Goal: Information Seeking & Learning: Learn about a topic

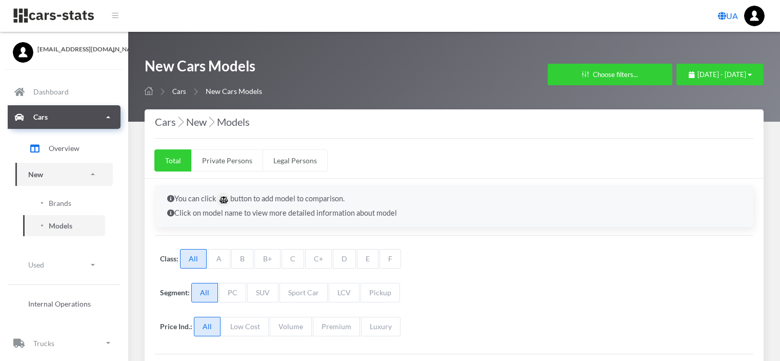
select select "25"
select select "NISSAN"
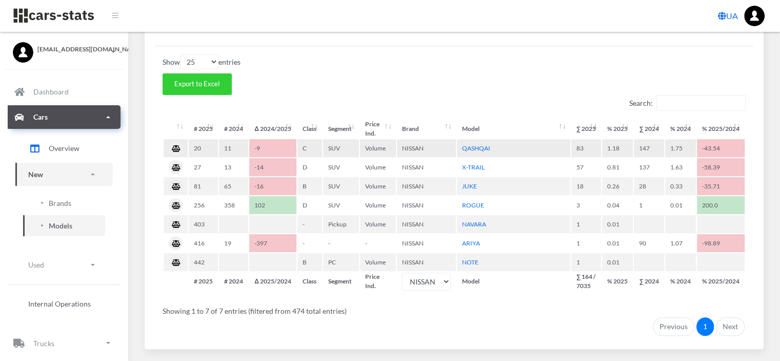
scroll to position [8, 8]
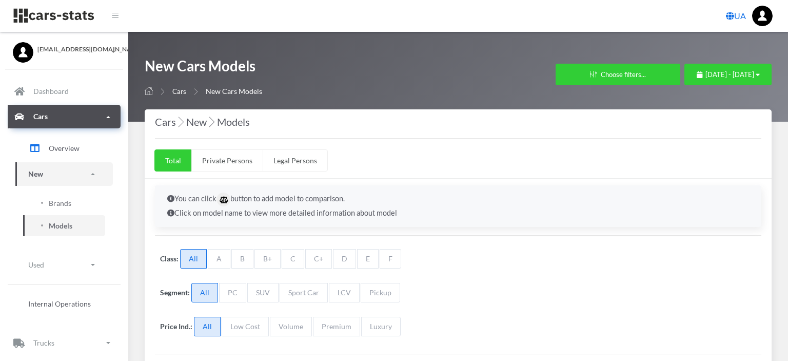
select select "25"
select select "NISSAN"
click at [689, 70] on div "August 1, 2025 - August 31, 2025" at bounding box center [720, 75] width 63 height 10
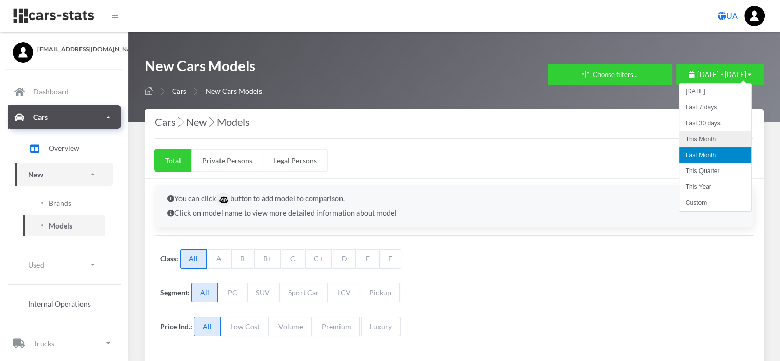
click at [704, 139] on li "This Month" at bounding box center [716, 139] width 72 height 16
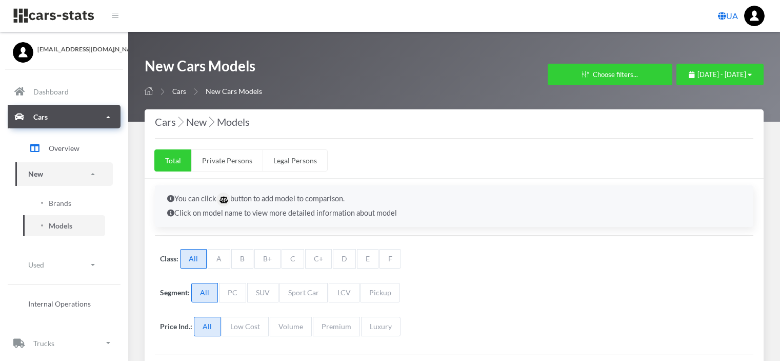
select select "25"
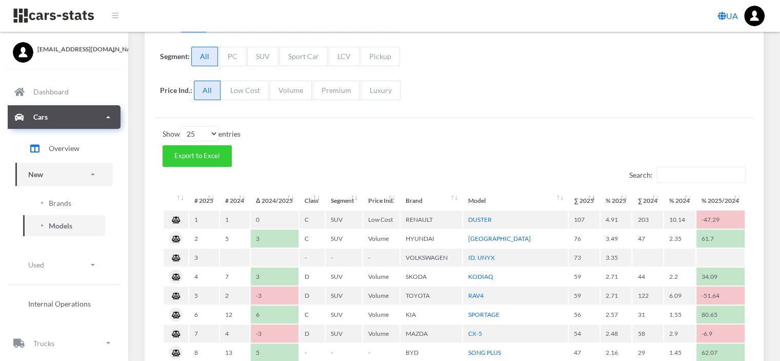
scroll to position [256, 0]
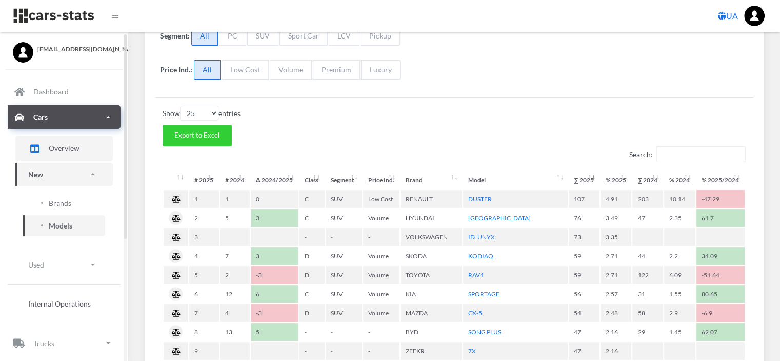
click at [70, 148] on span "Overview" at bounding box center [64, 148] width 31 height 11
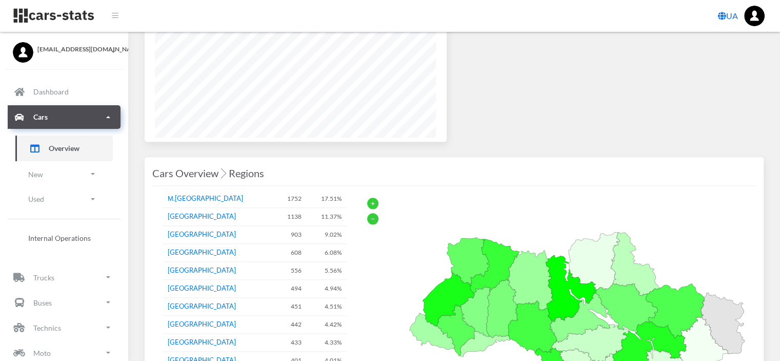
scroll to position [1180, 0]
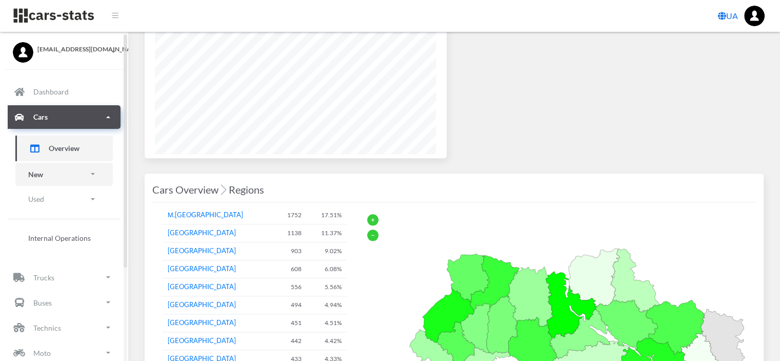
click at [61, 174] on link "New" at bounding box center [63, 174] width 97 height 23
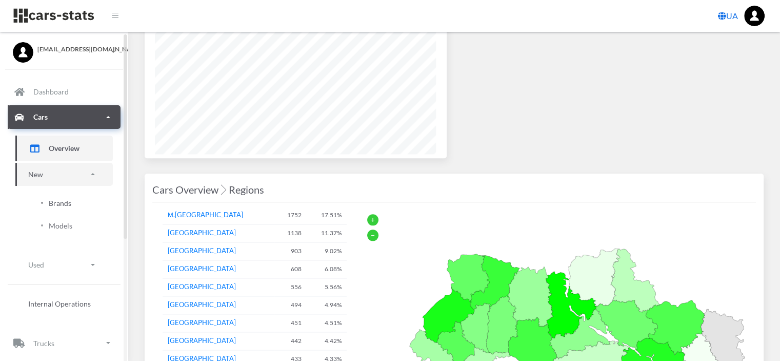
click at [56, 201] on span "Brands" at bounding box center [60, 202] width 23 height 11
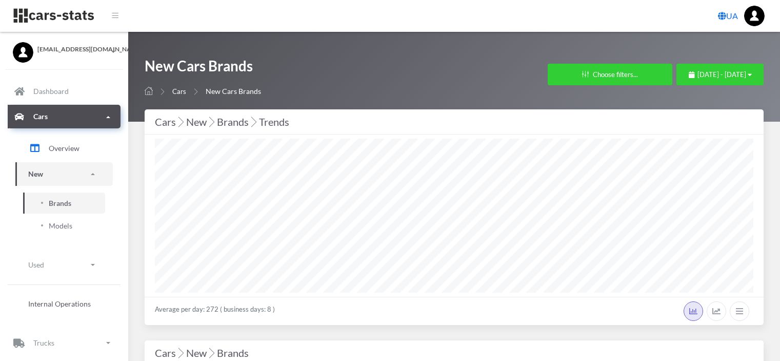
select select "25"
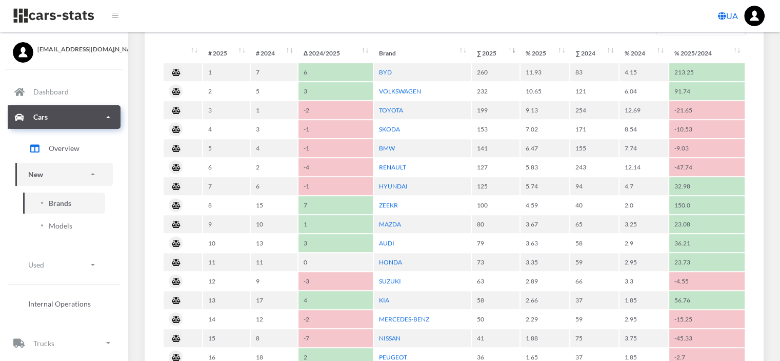
scroll to position [513, 0]
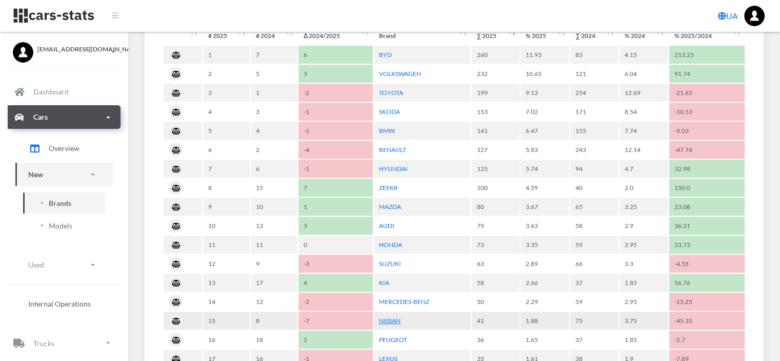
click at [390, 316] on link "NISSAN" at bounding box center [390, 320] width 22 height 8
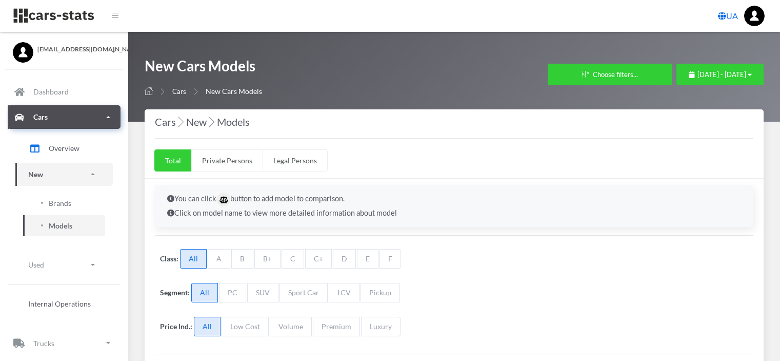
select select "25"
select select "NISSAN"
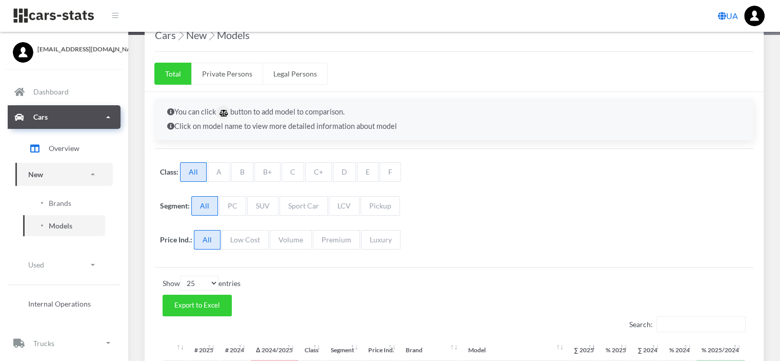
scroll to position [205, 0]
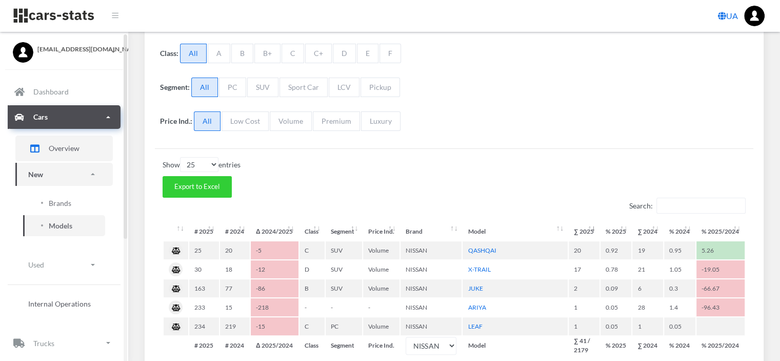
click at [59, 149] on span "Overview" at bounding box center [64, 148] width 31 height 11
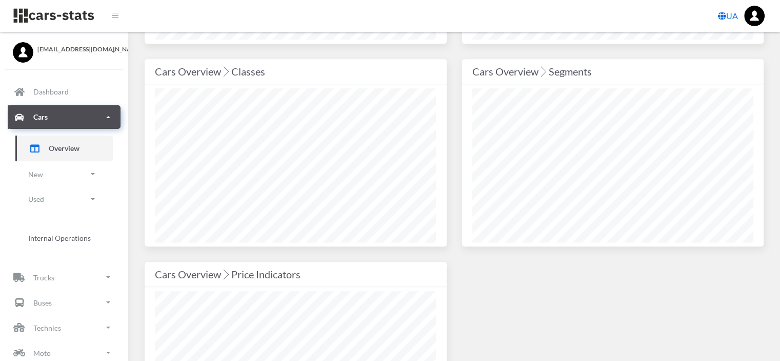
scroll to position [872, 0]
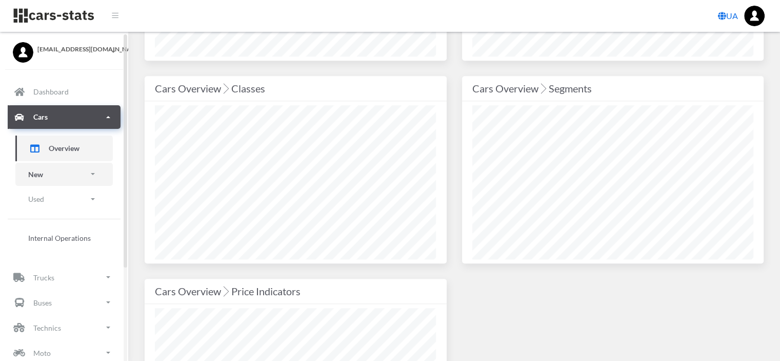
click at [56, 174] on link "New" at bounding box center [63, 174] width 97 height 23
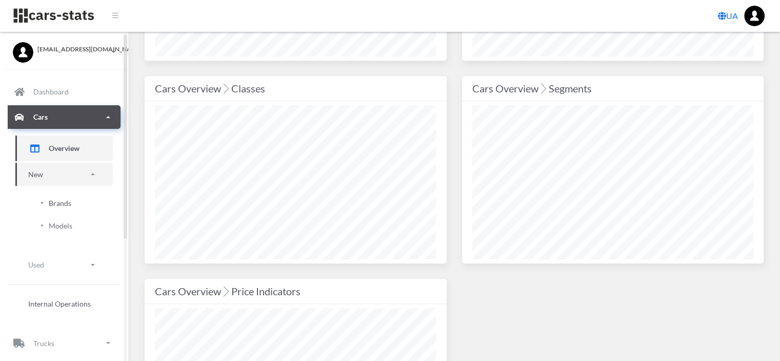
click at [63, 202] on span "Brands" at bounding box center [60, 202] width 23 height 11
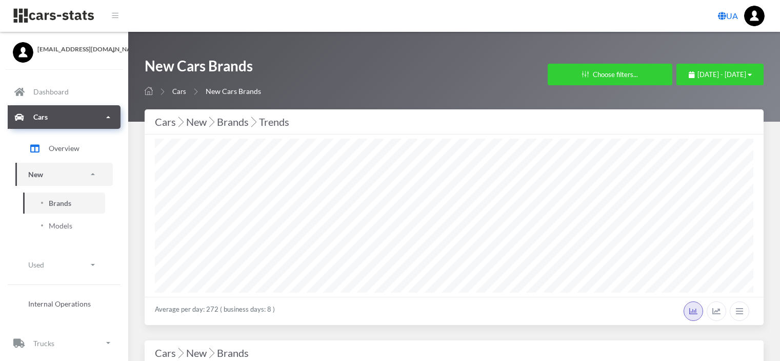
select select "25"
